Goal: Transaction & Acquisition: Register for event/course

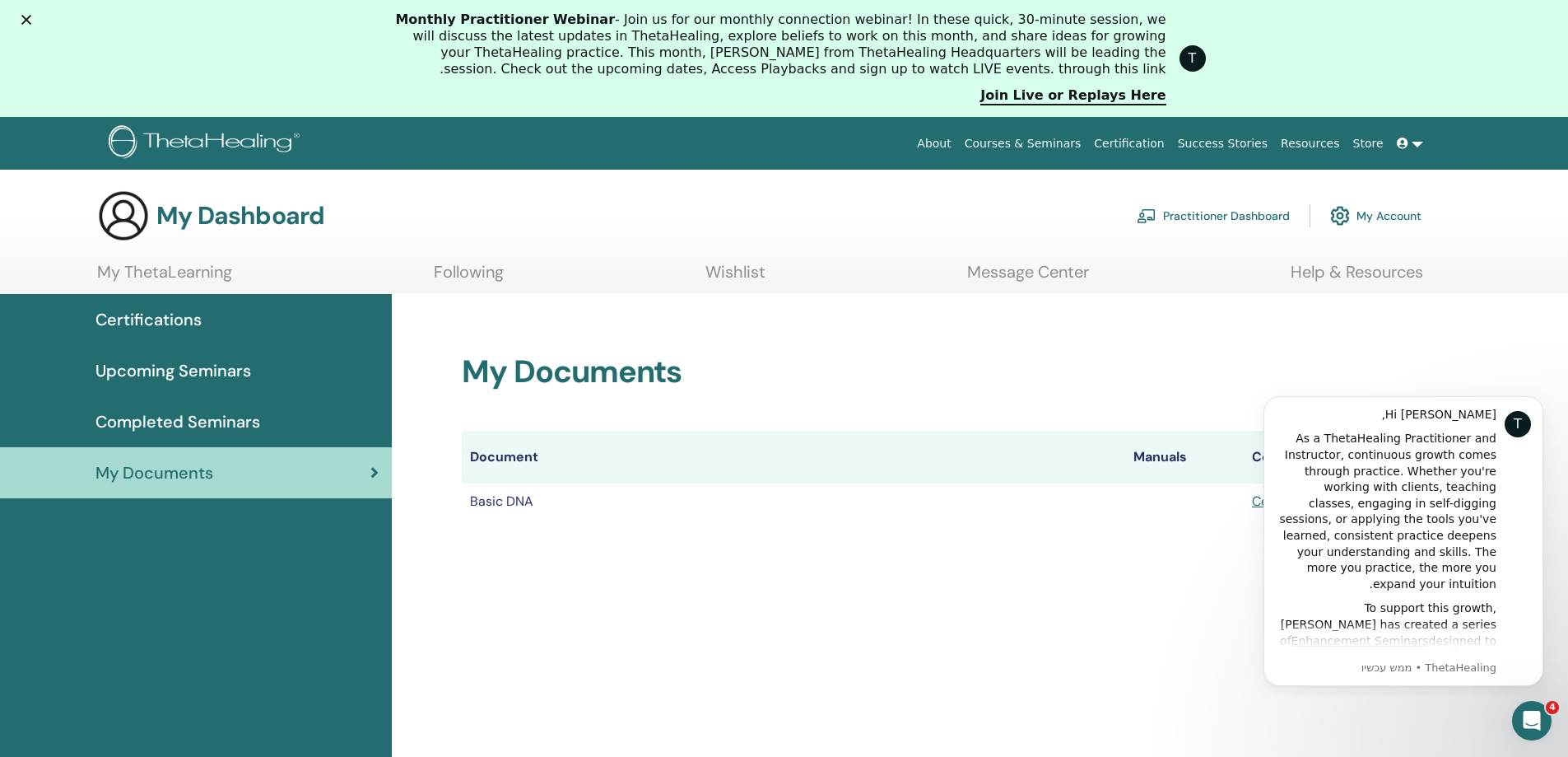
click at [1157, 618] on div "My Documents Document Manuals Certificates Basic DNA Certificate" at bounding box center [979, 652] width 1176 height 716
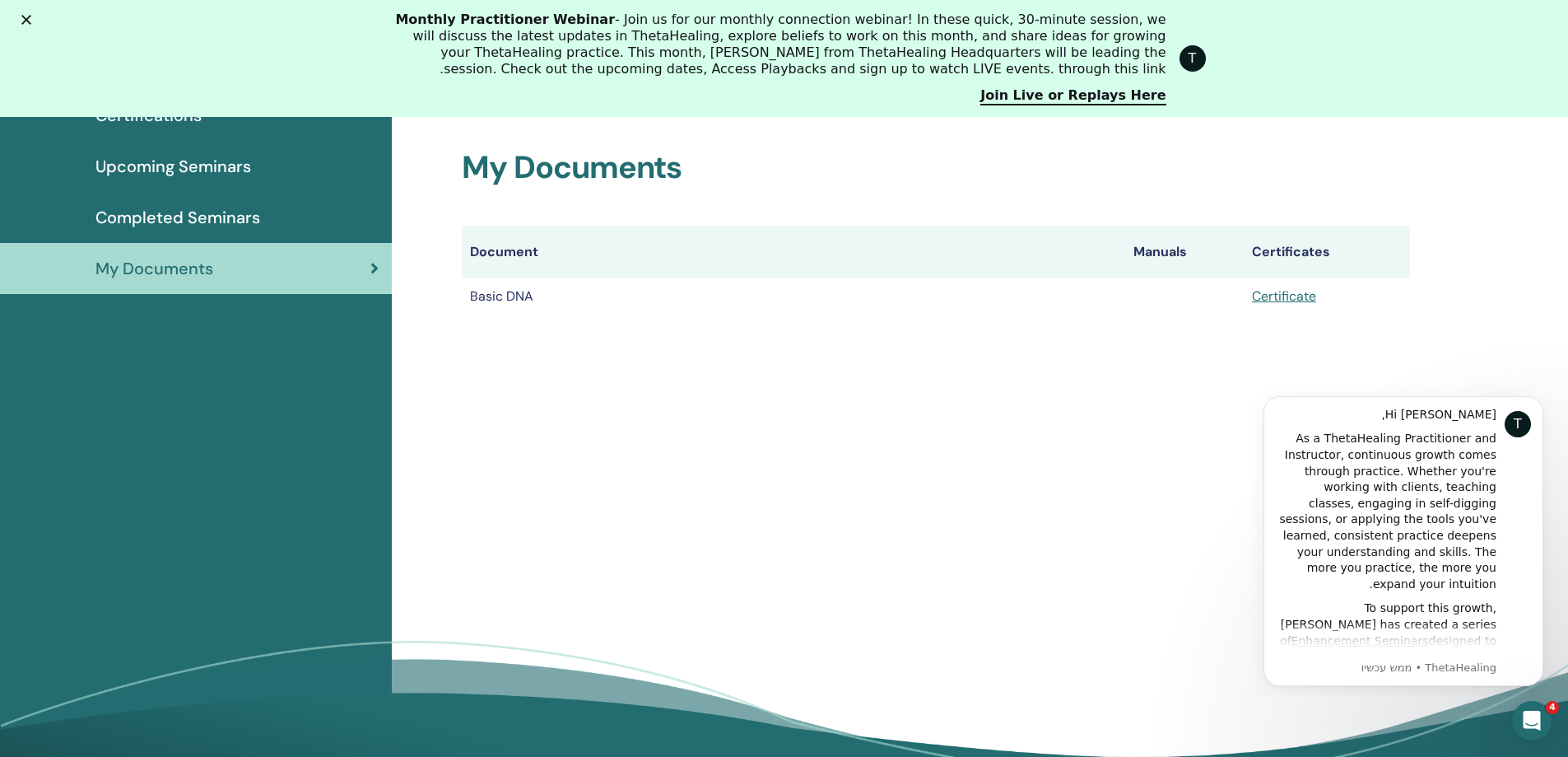
scroll to position [256, 0]
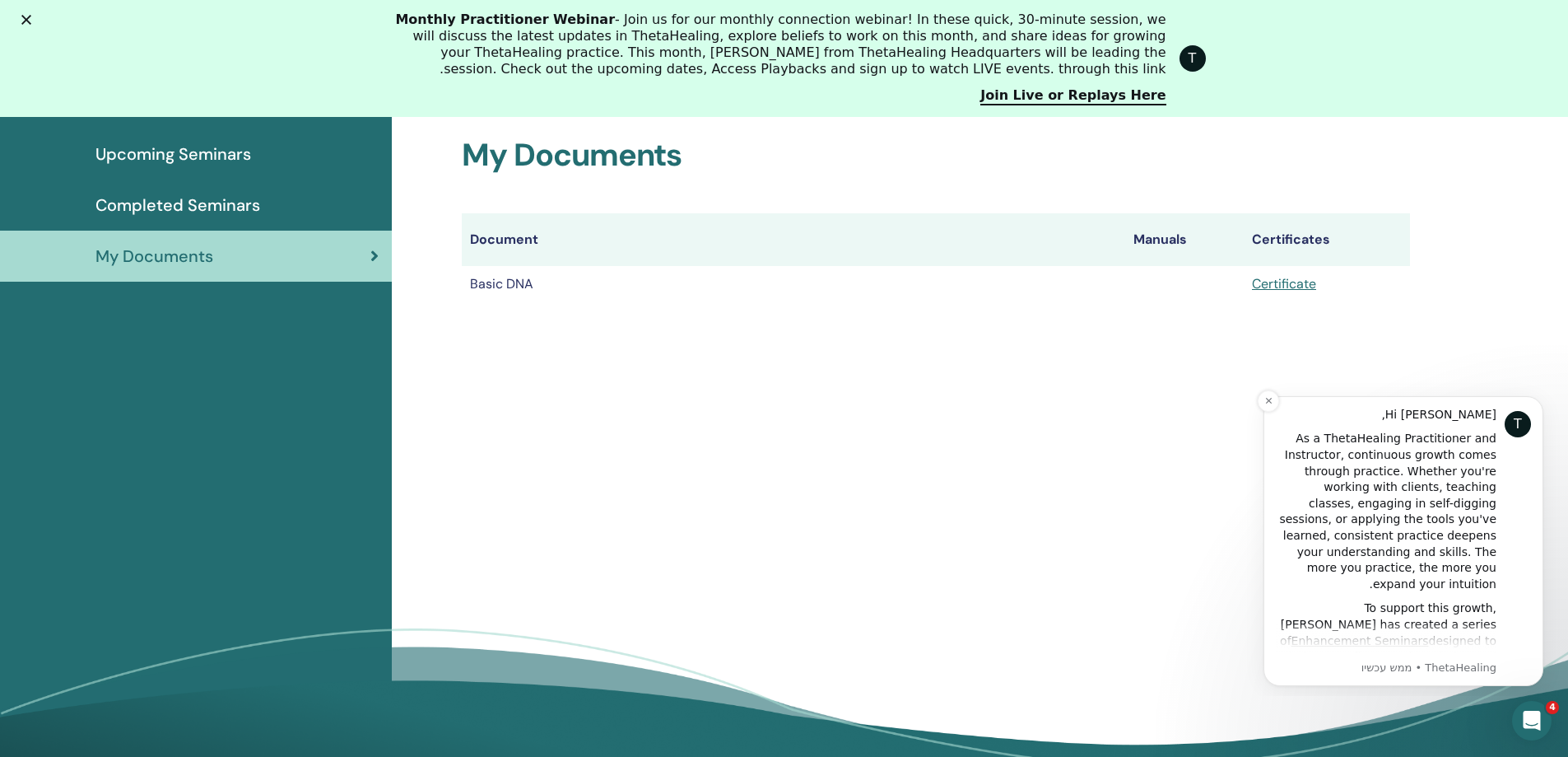
click at [1412, 670] on p "ThetaHealing • ממש עכשיו" at bounding box center [1385, 667] width 220 height 15
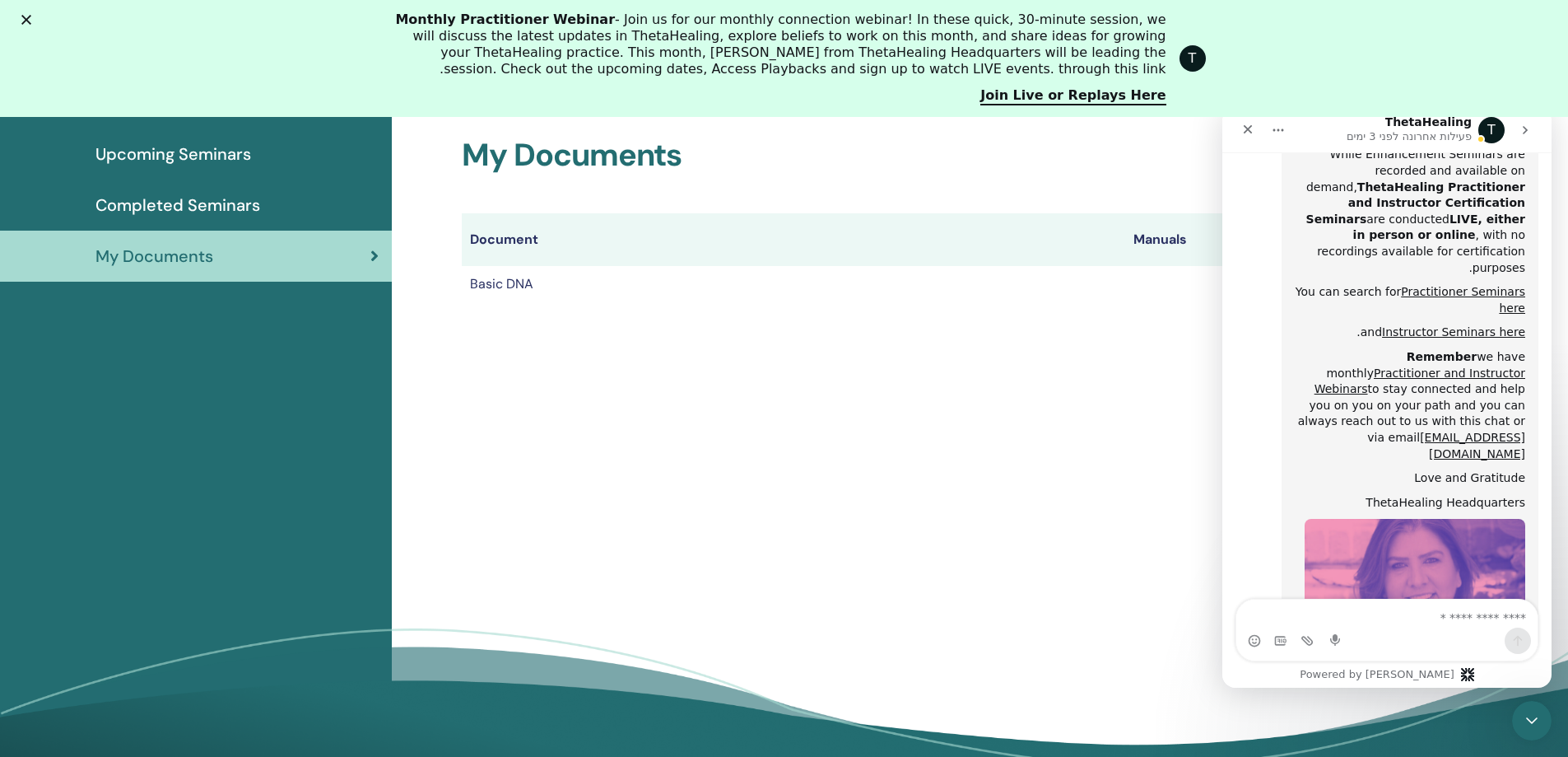
scroll to position [784, 0]
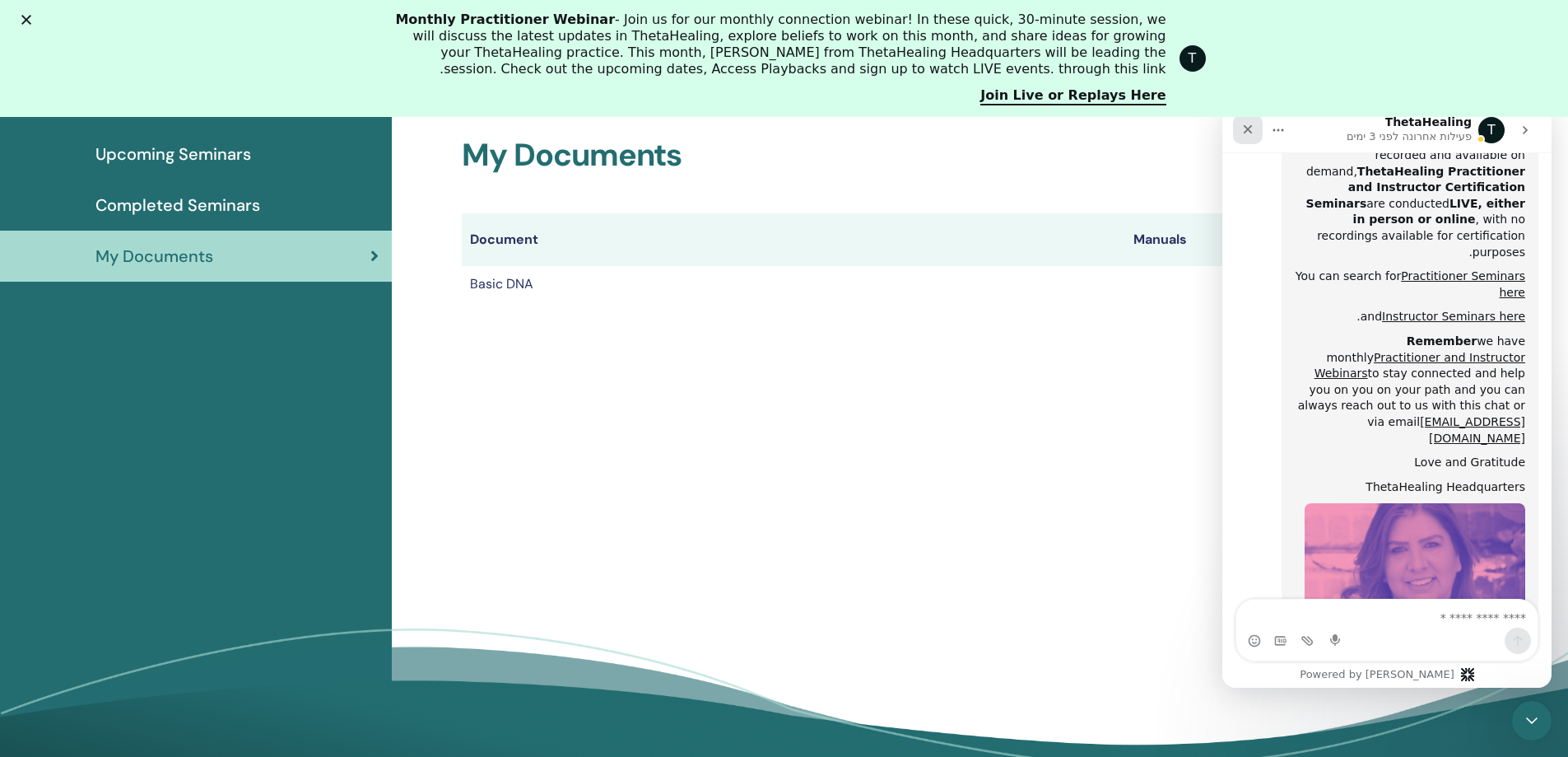
click at [1248, 126] on icon "סגור" at bounding box center [1248, 129] width 13 height 13
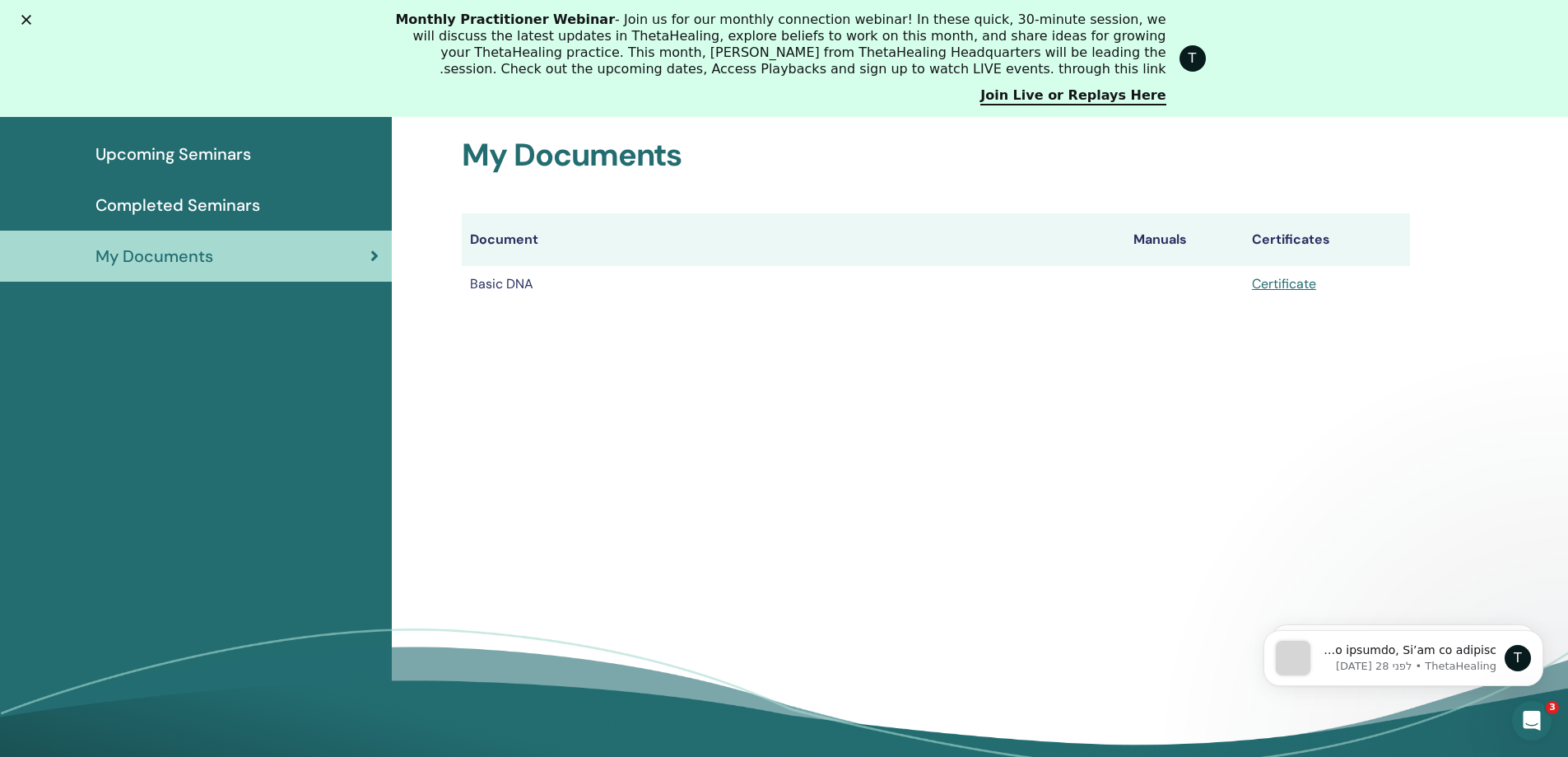
scroll to position [0, 0]
click at [1279, 279] on link "Certificate" at bounding box center [1284, 284] width 64 height 17
click at [380, 253] on link "My Documents" at bounding box center [195, 256] width 392 height 51
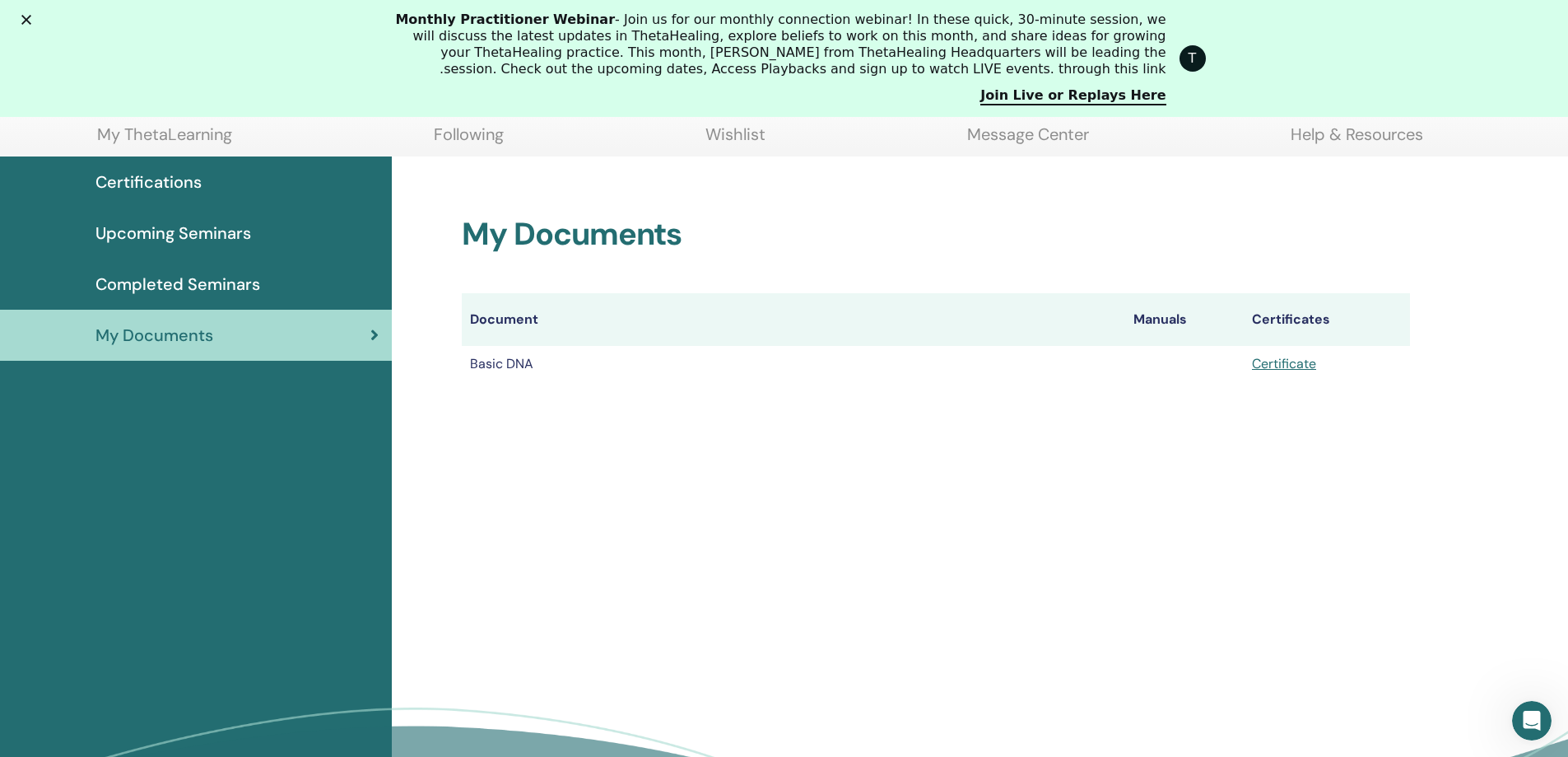
scroll to position [51, 0]
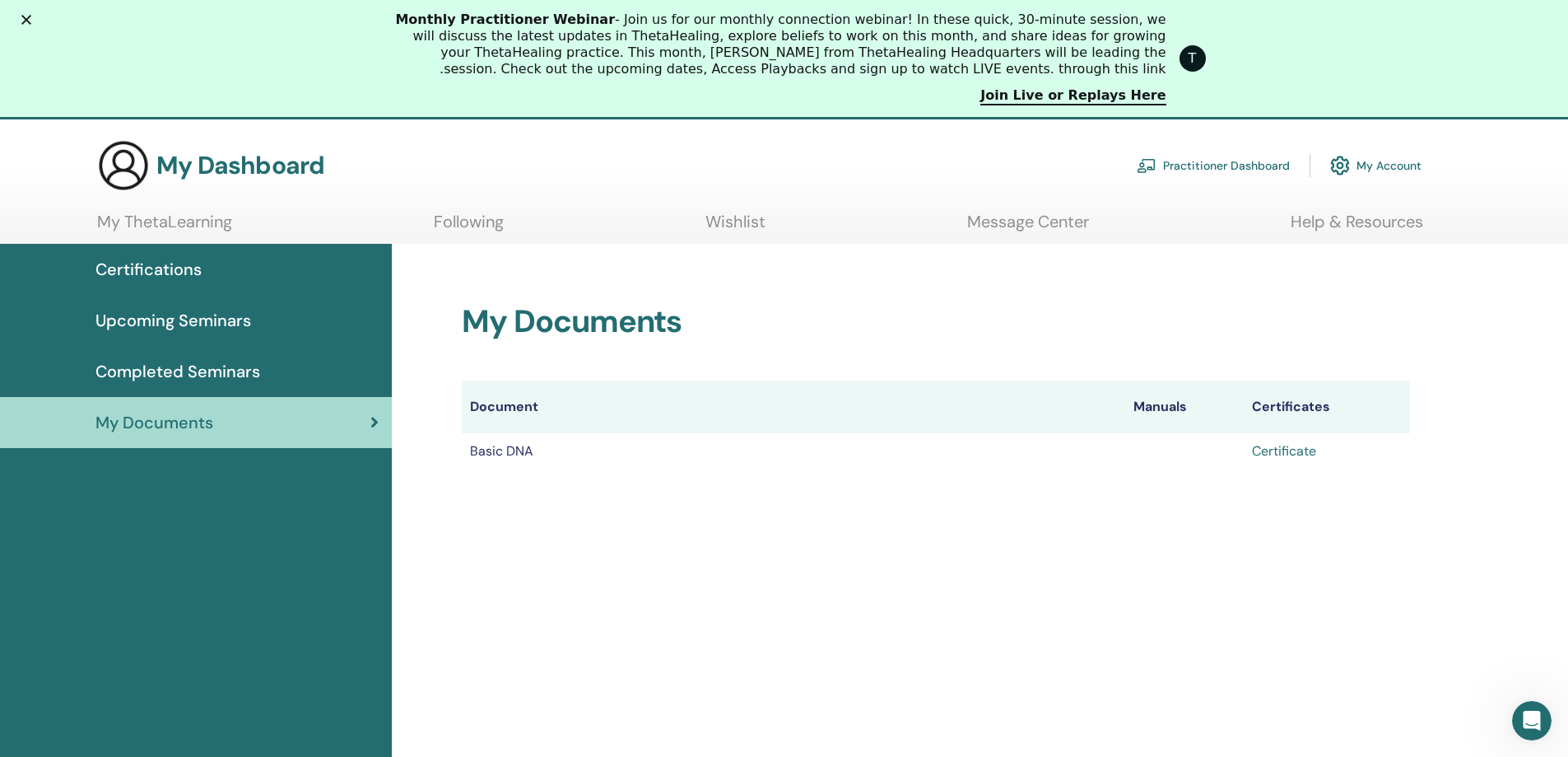
click at [1283, 450] on link "Certificate" at bounding box center [1284, 451] width 64 height 17
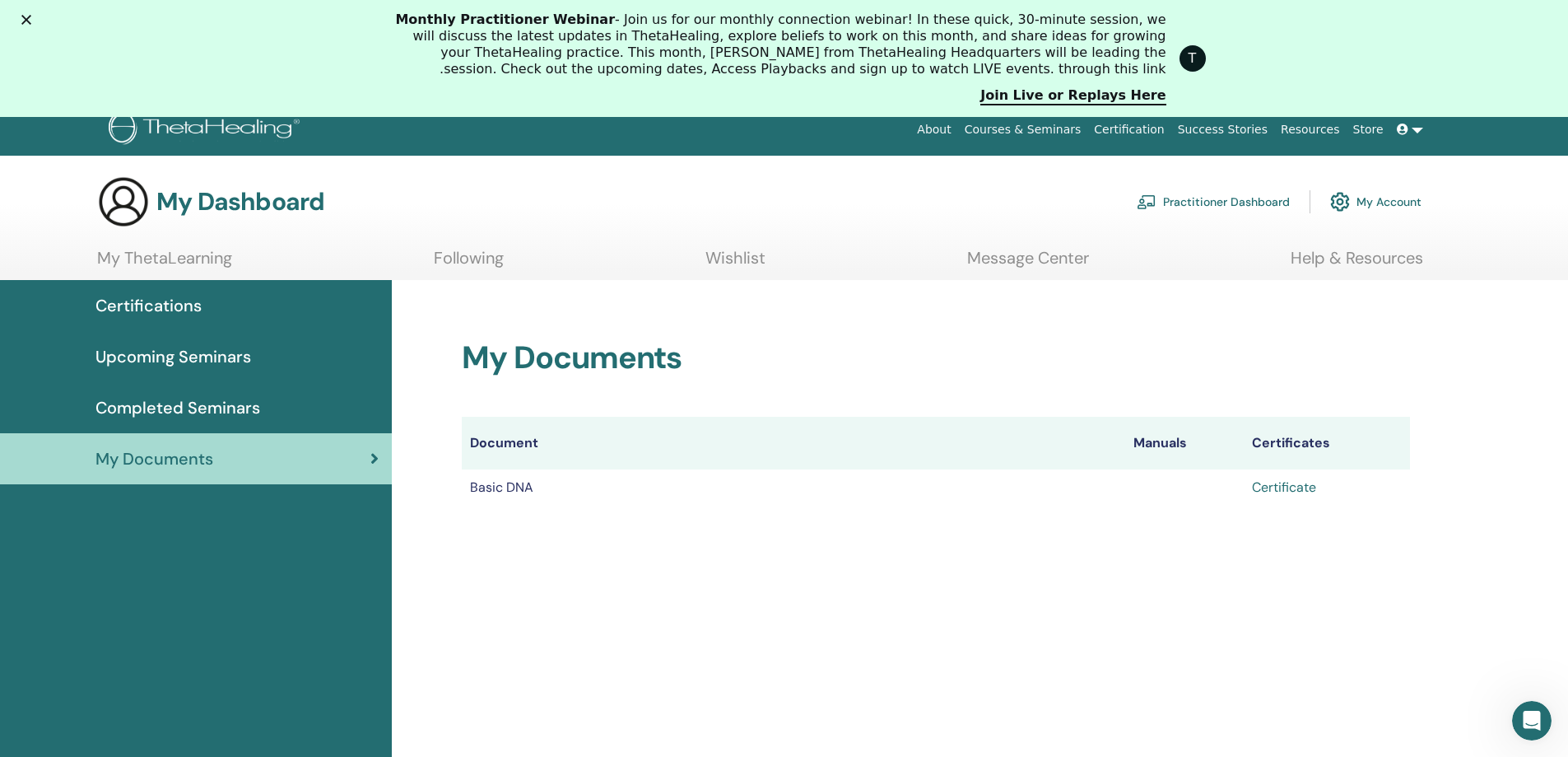
scroll to position [0, 0]
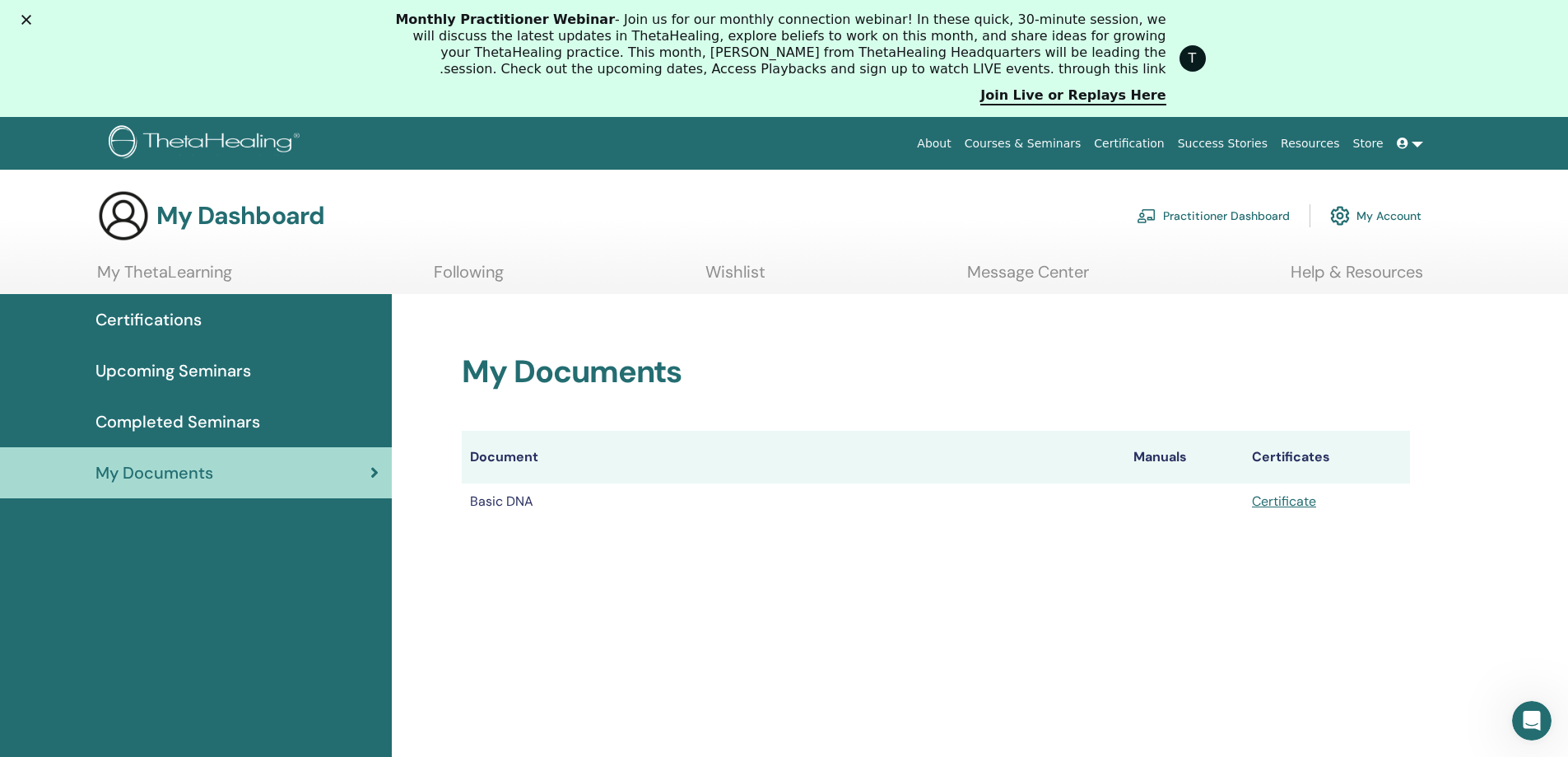
click at [1415, 140] on link at bounding box center [1409, 144] width 39 height 31
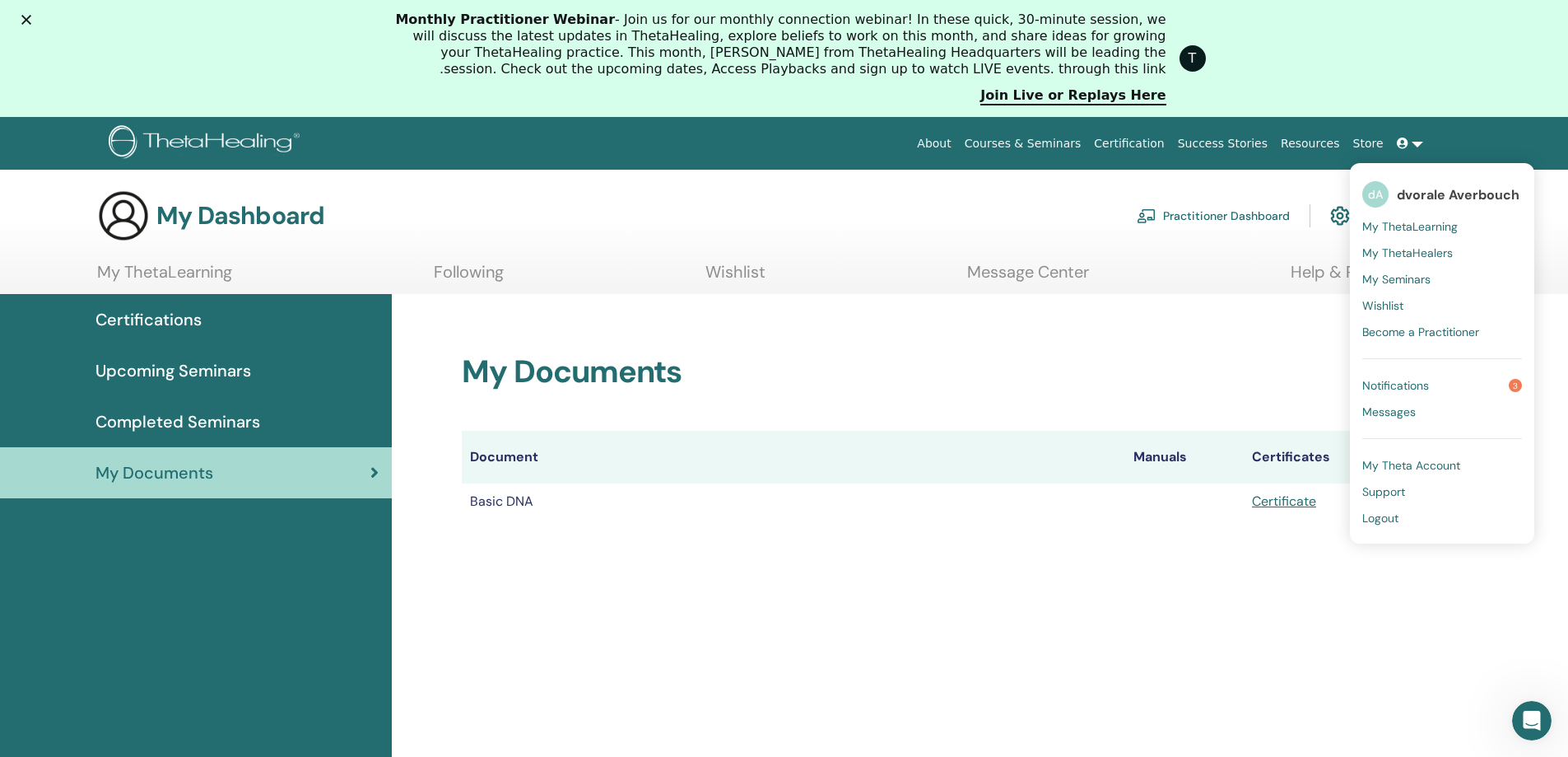
click at [1412, 384] on span "Notifications" at bounding box center [1396, 385] width 67 height 15
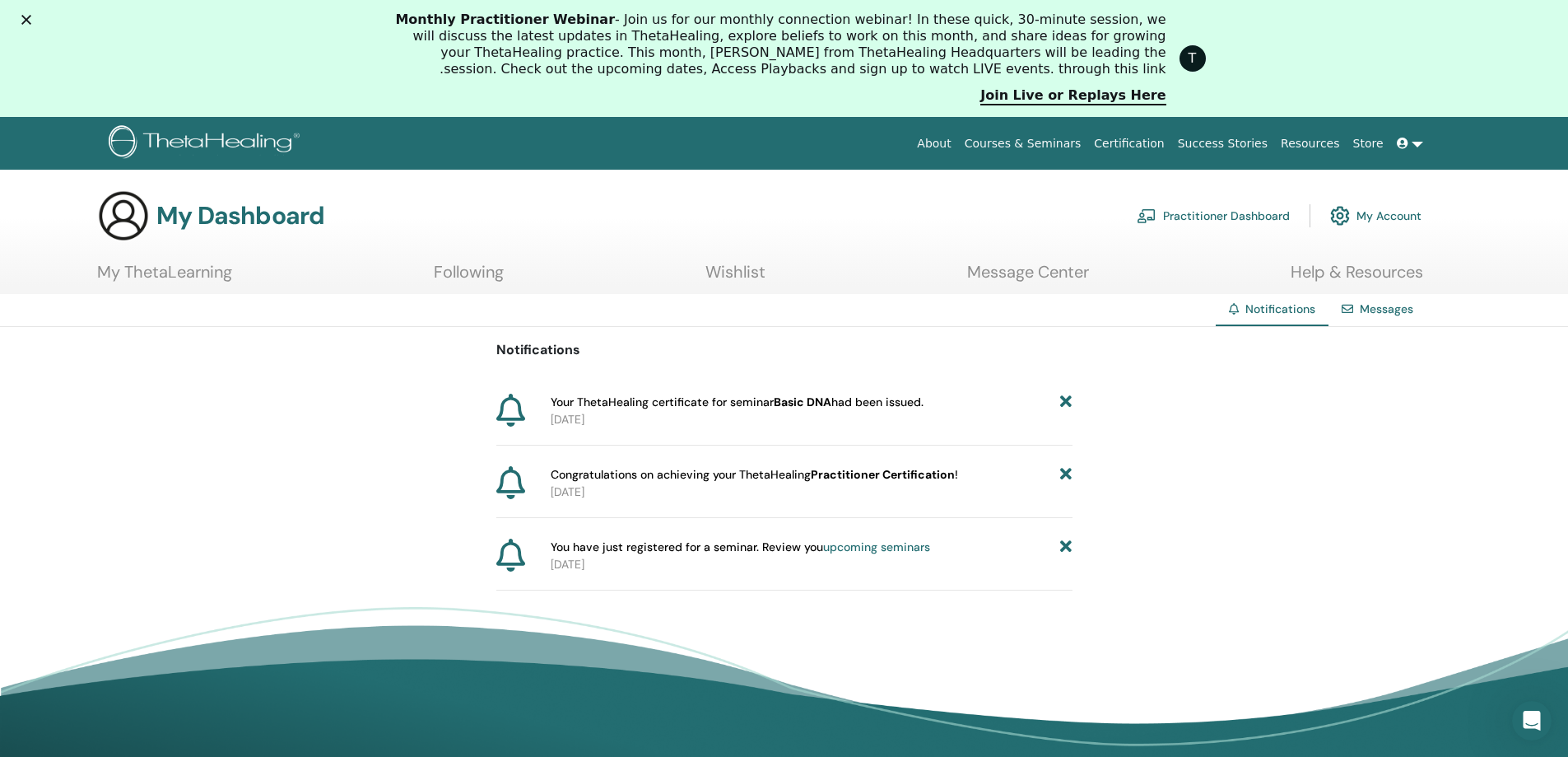
click at [637, 477] on span "Congratulations on achieving your ThetaHealing Practitioner Certification !" at bounding box center [754, 475] width 407 height 17
click at [1032, 483] on div "Congratulations on achieving your ThetaHealing Practitioner Certification !" at bounding box center [811, 475] width 522 height 17
click at [833, 397] on span "Your ThetaHealing certificate for seminar Basic DNA had been issued." at bounding box center [737, 402] width 373 height 17
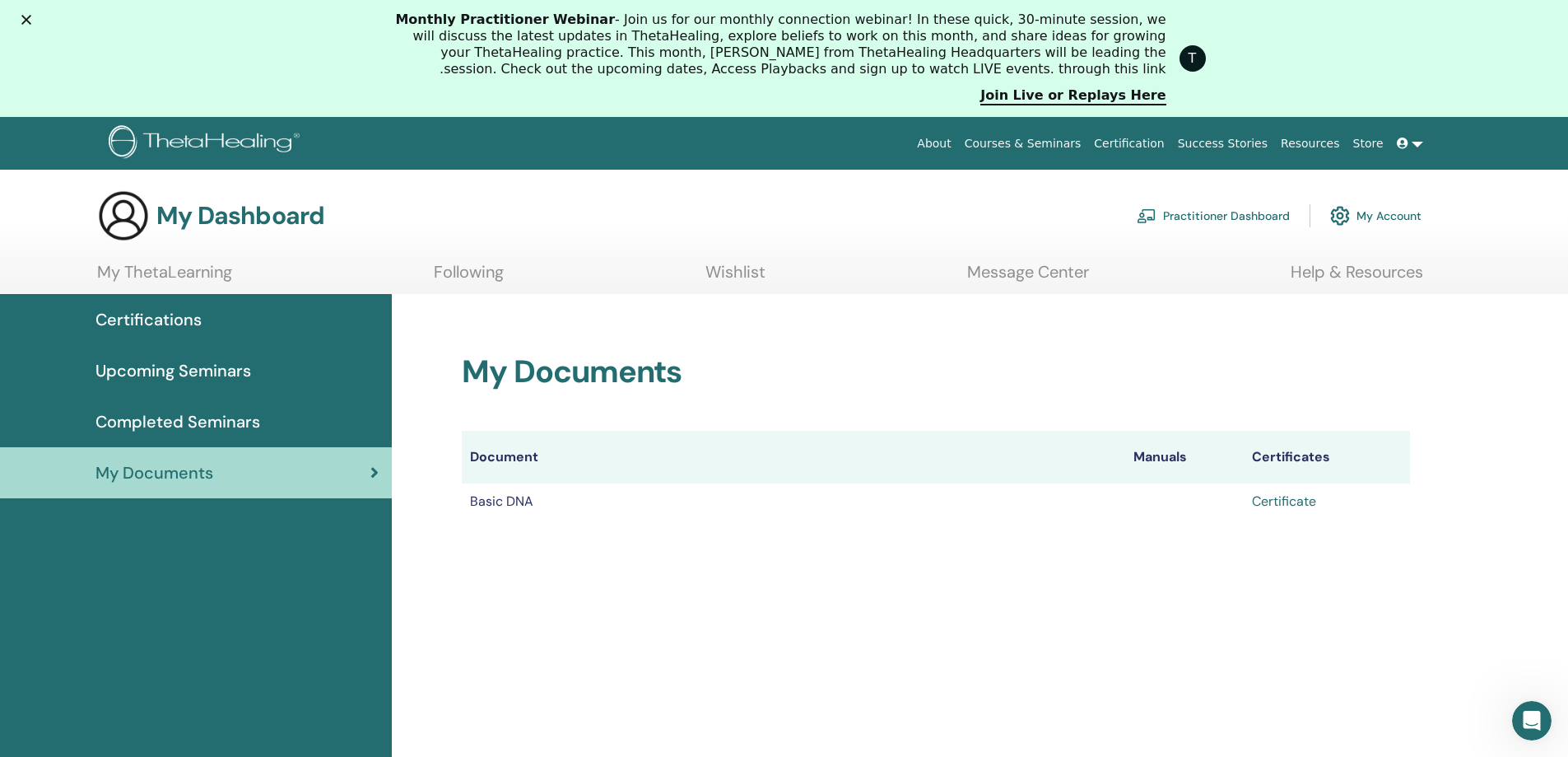
click at [1290, 501] on link "Certificate" at bounding box center [1284, 501] width 64 height 17
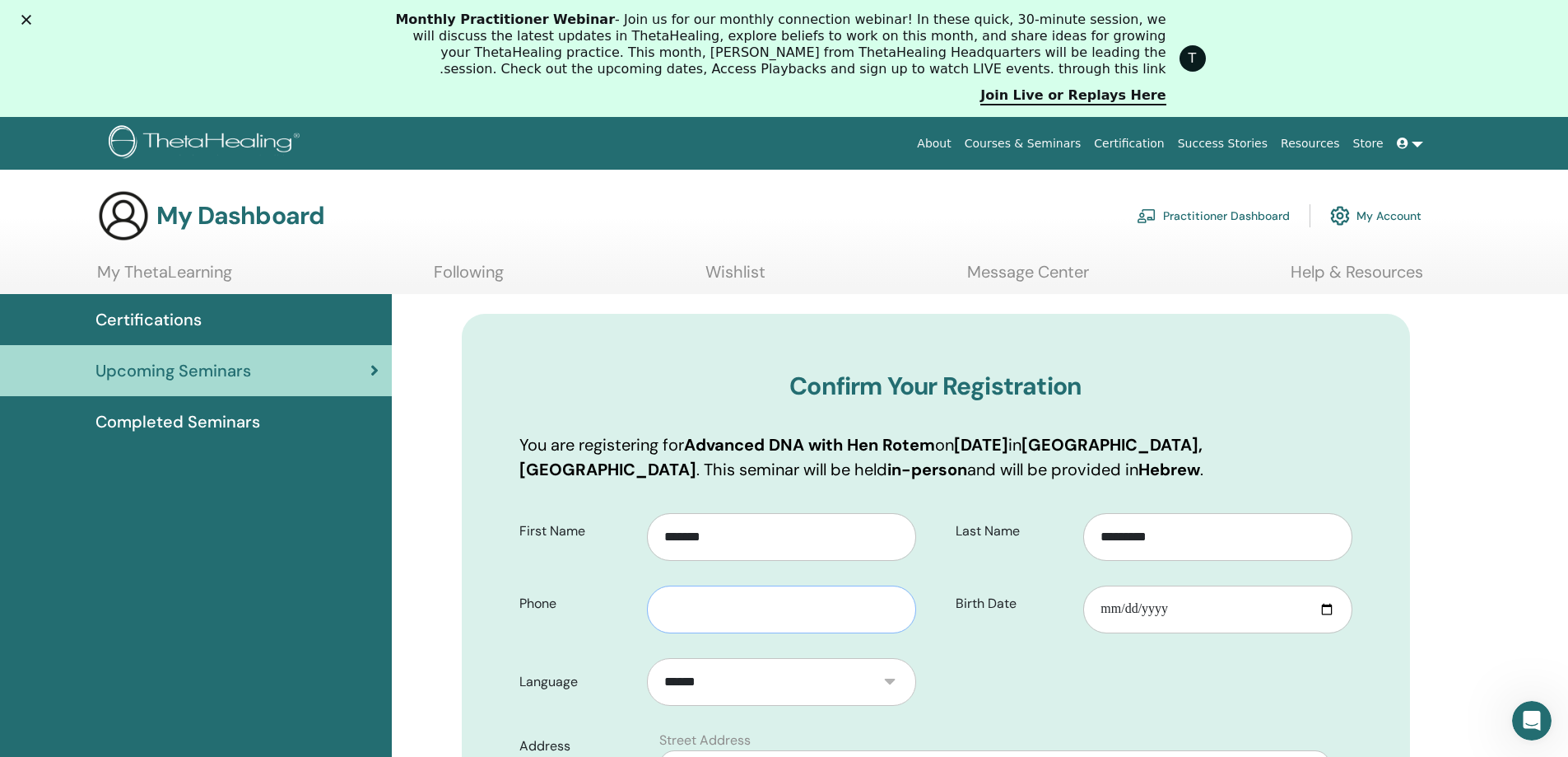
click at [672, 607] on input "text" at bounding box center [781, 610] width 268 height 48
type input "**********"
click at [1236, 611] on input "Birth Date" at bounding box center [1217, 610] width 268 height 48
type input "**********"
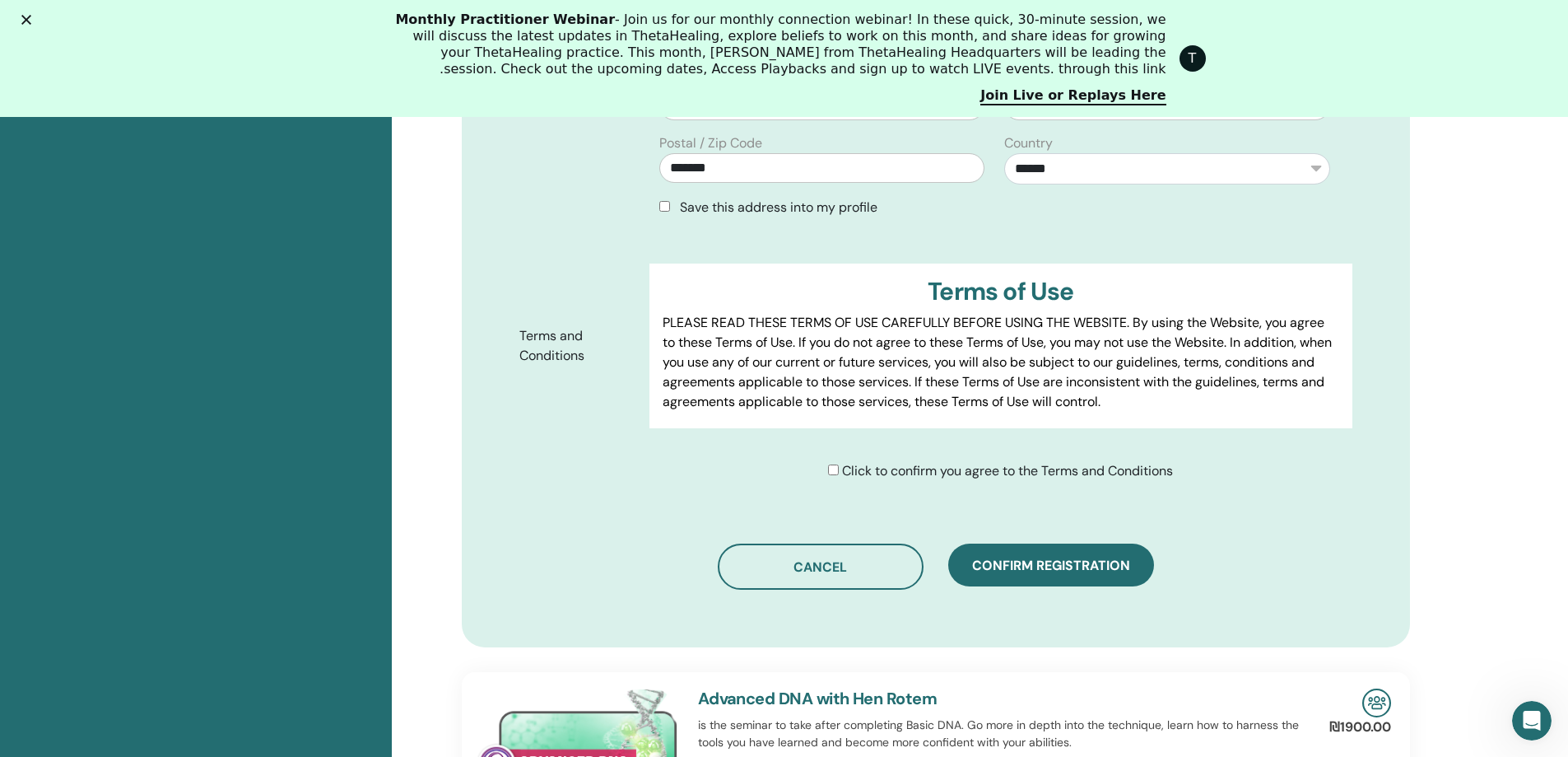
scroll to position [767, 0]
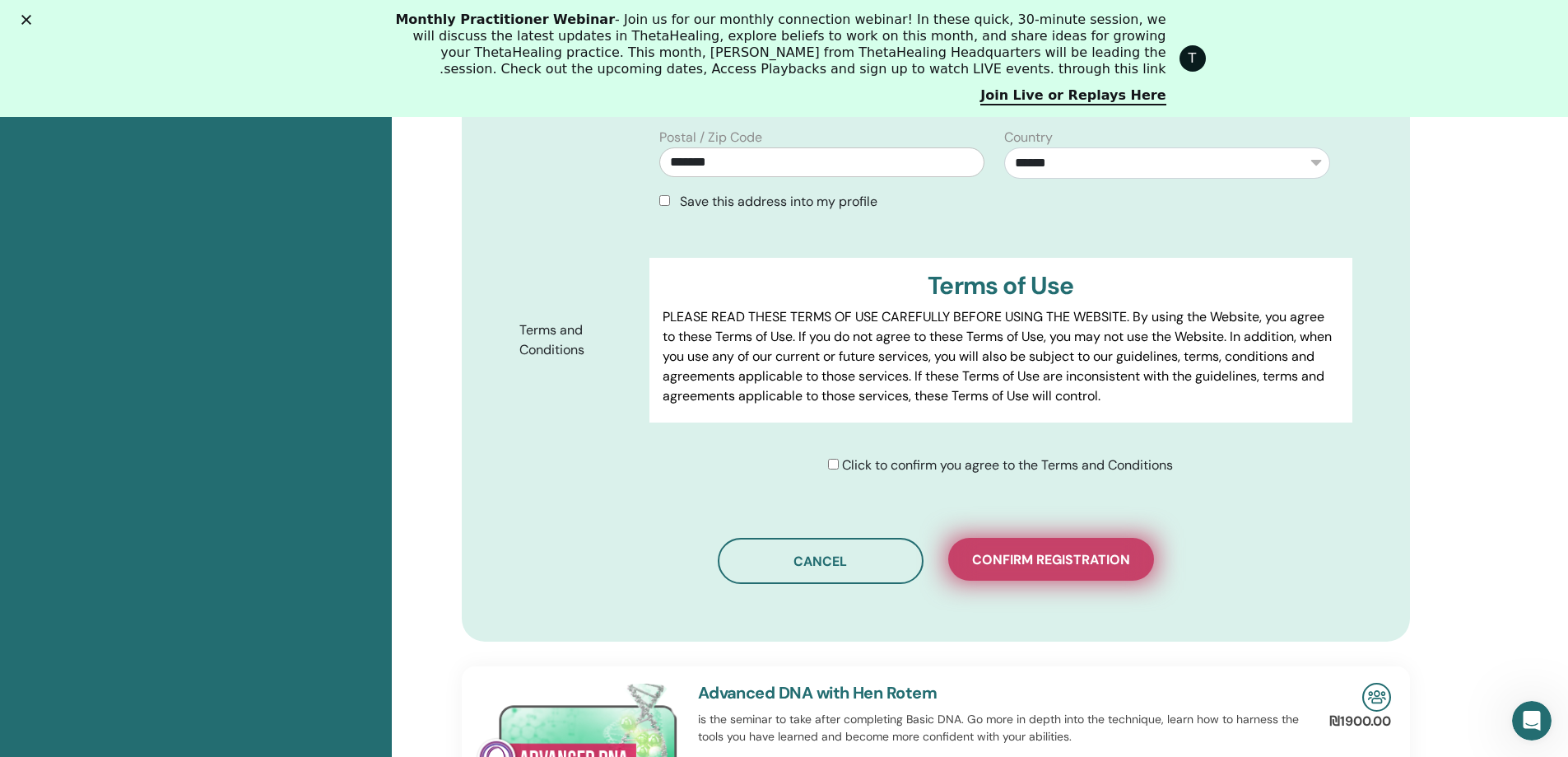
click at [1062, 559] on span "Confirm registration" at bounding box center [1050, 560] width 158 height 17
